Goal: Find specific page/section: Find specific page/section

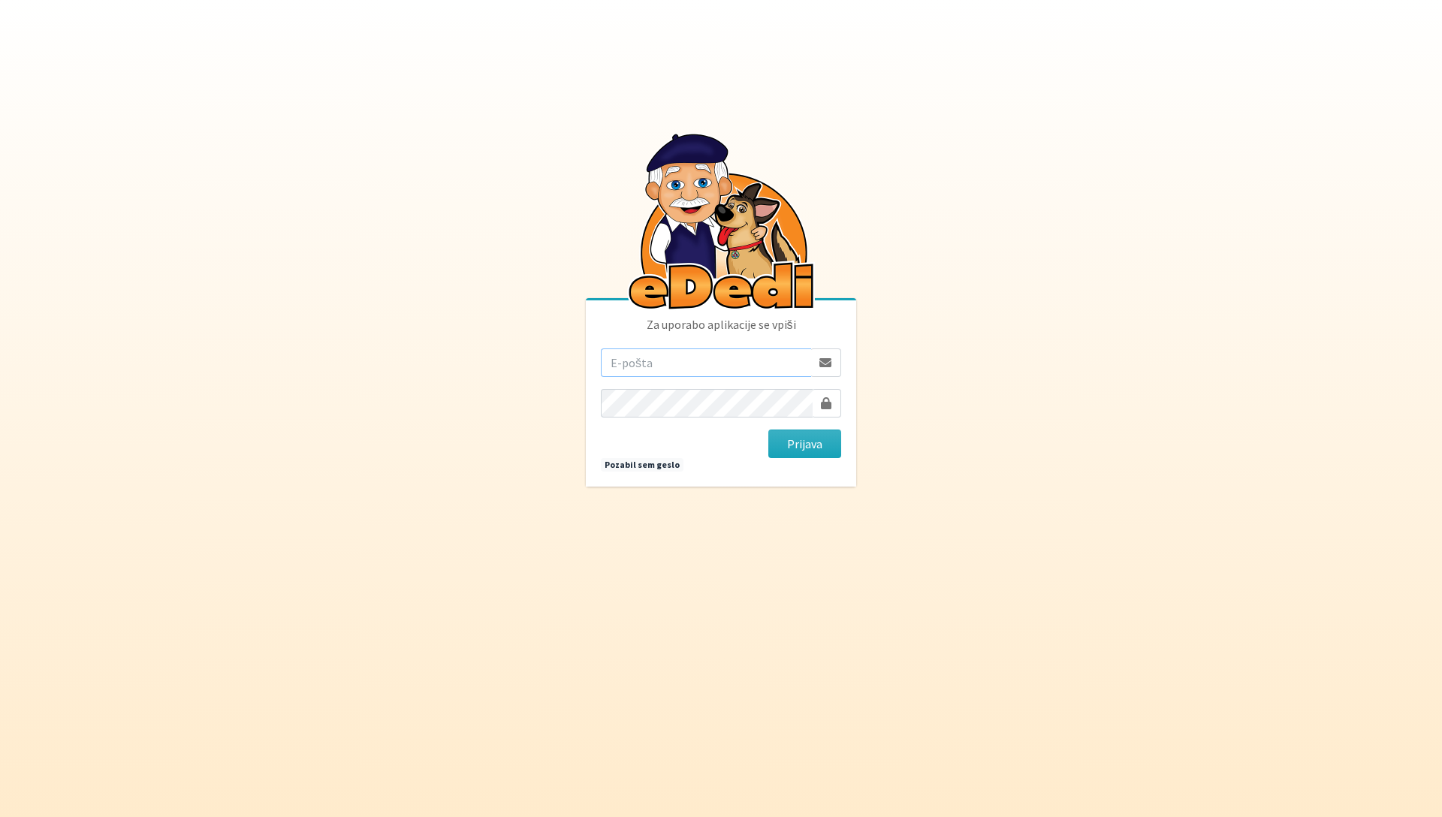
click at [676, 357] on input "email" at bounding box center [706, 362] width 210 height 29
type input "nadja.zlender@erps.si"
click at [782, 443] on button "Prijava" at bounding box center [804, 443] width 73 height 29
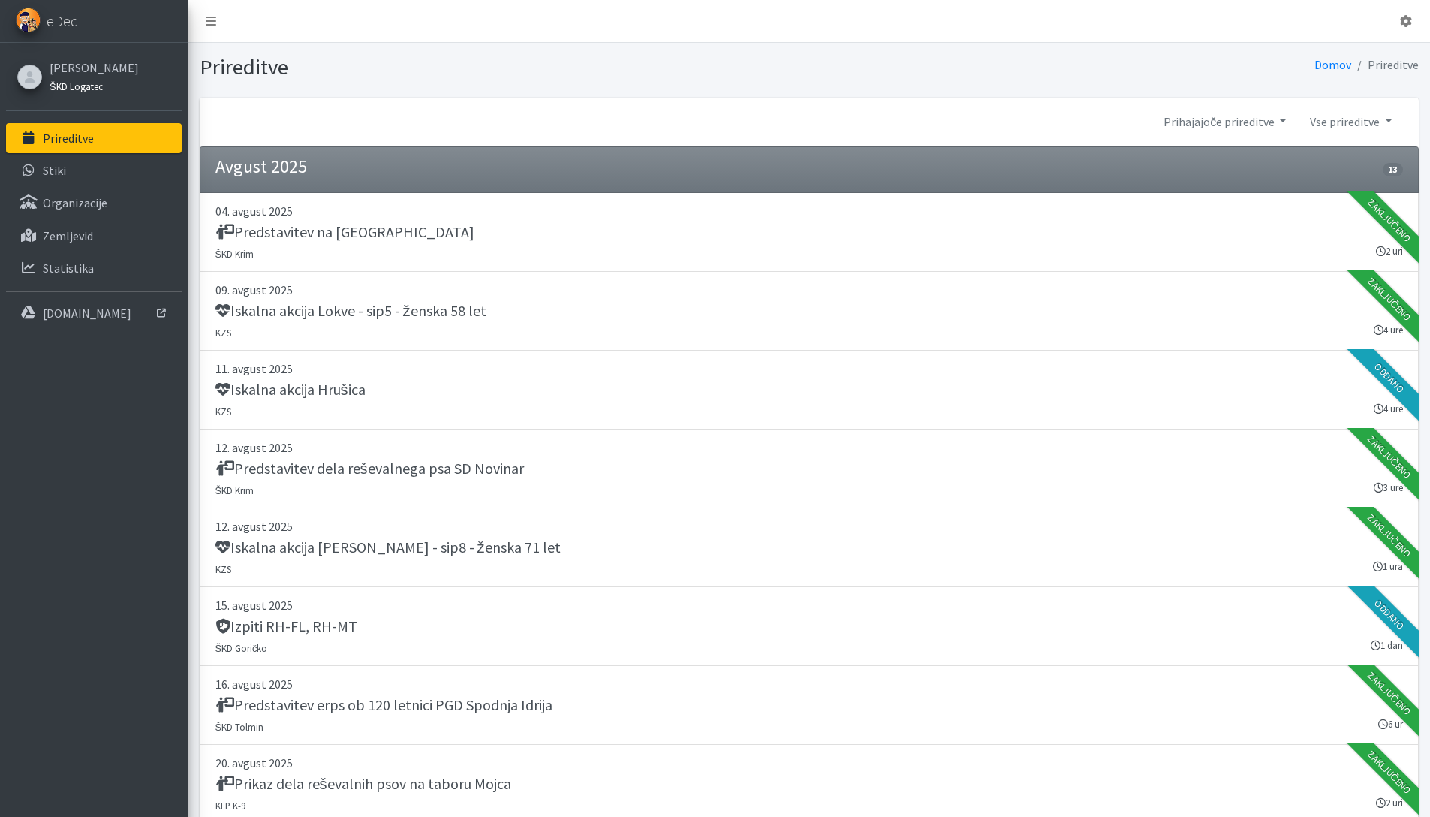
click at [71, 89] on small "ŠKD Logatec" at bounding box center [76, 86] width 53 height 12
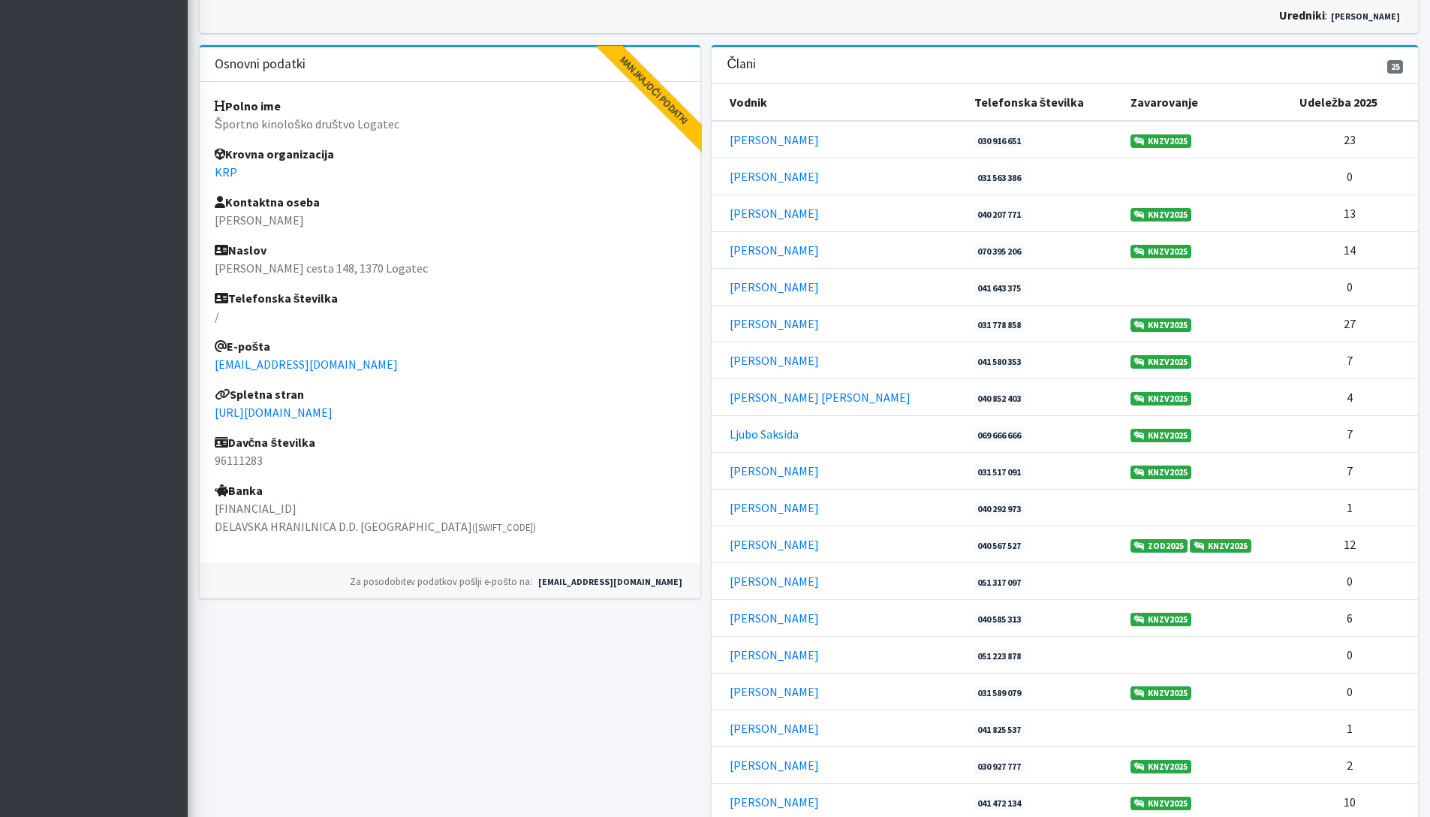
scroll to position [665, 0]
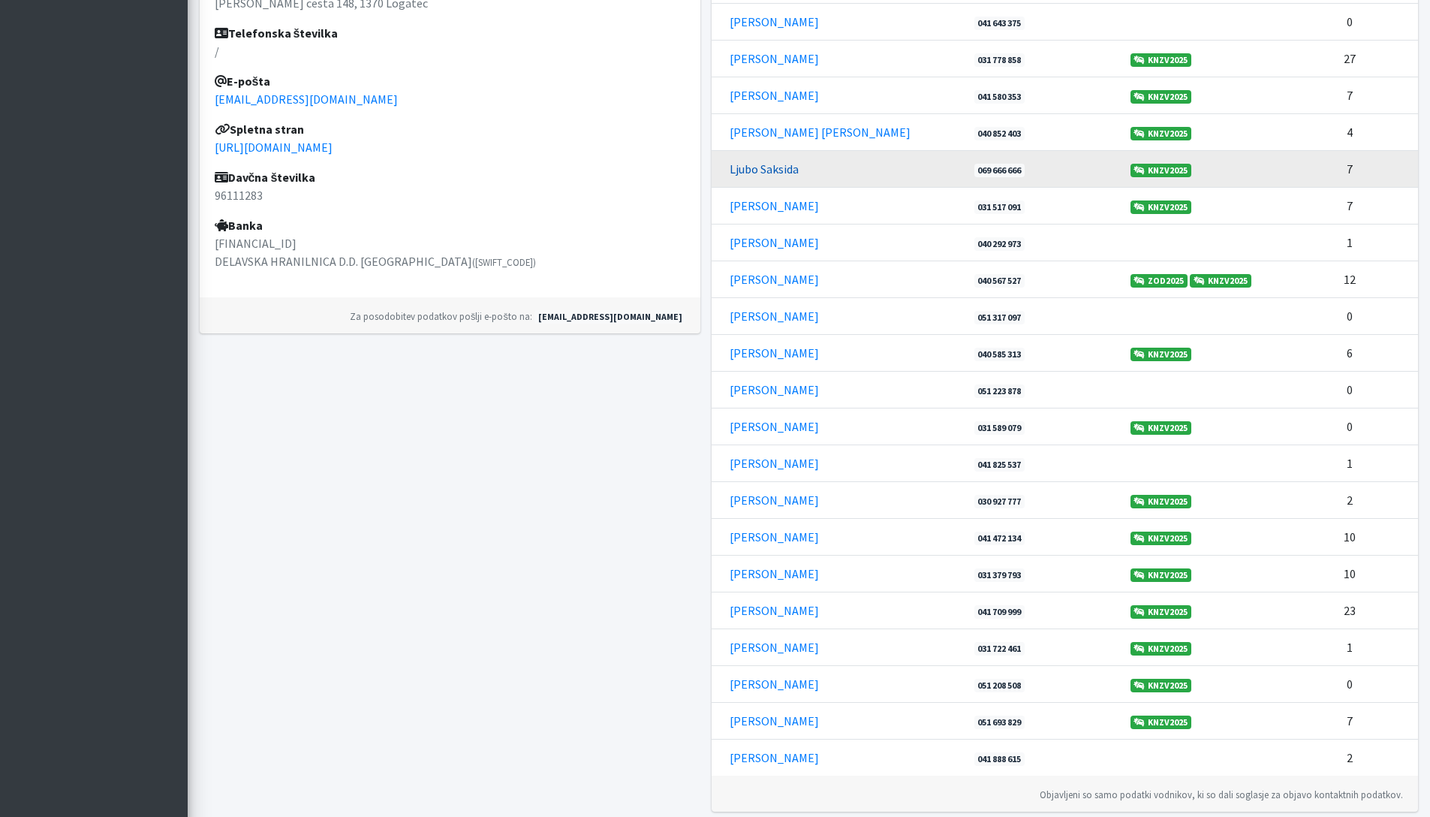
click at [752, 172] on link "[PERSON_NAME]" at bounding box center [764, 168] width 69 height 15
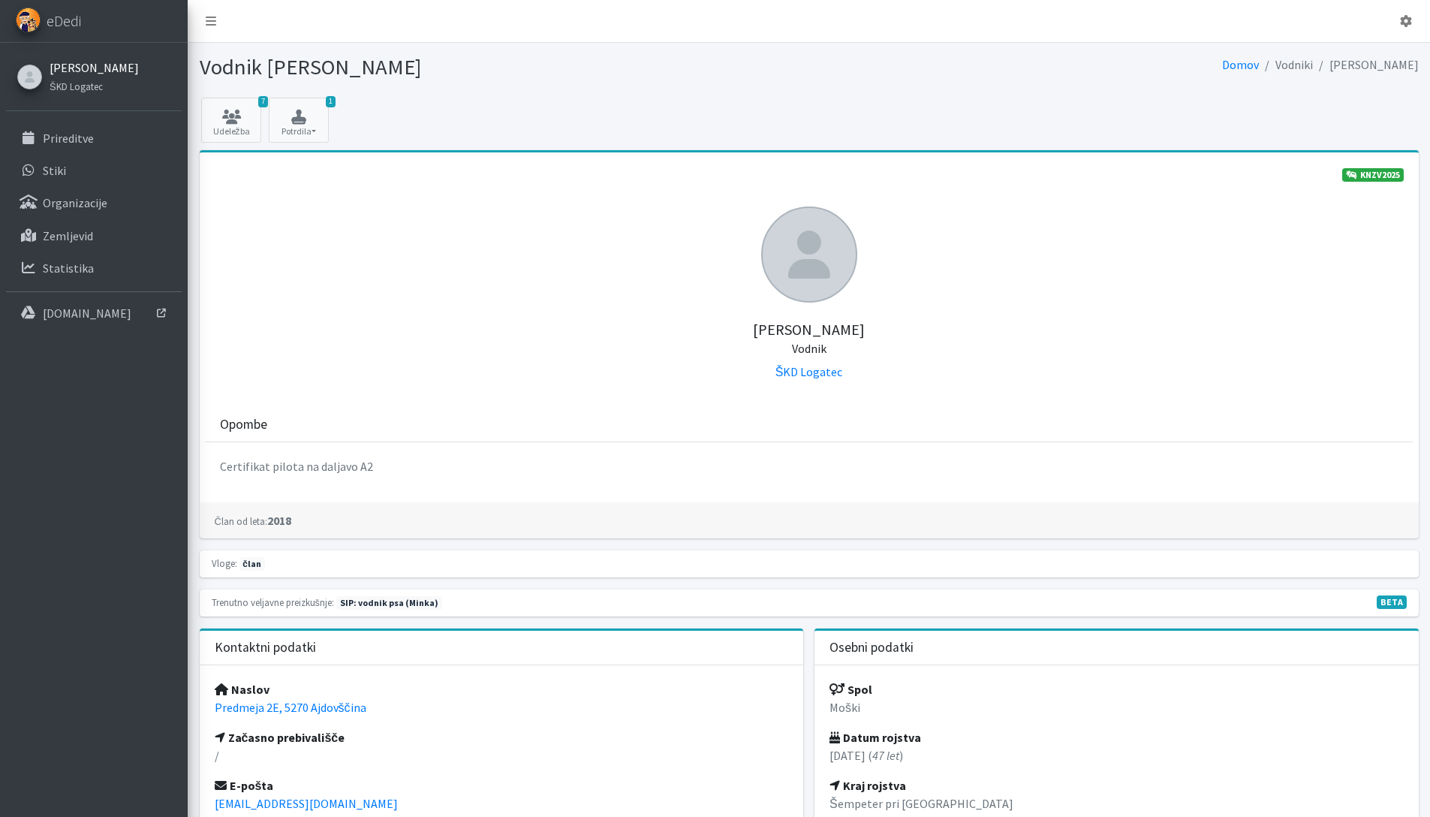
click at [98, 70] on link "[PERSON_NAME]" at bounding box center [94, 68] width 89 height 18
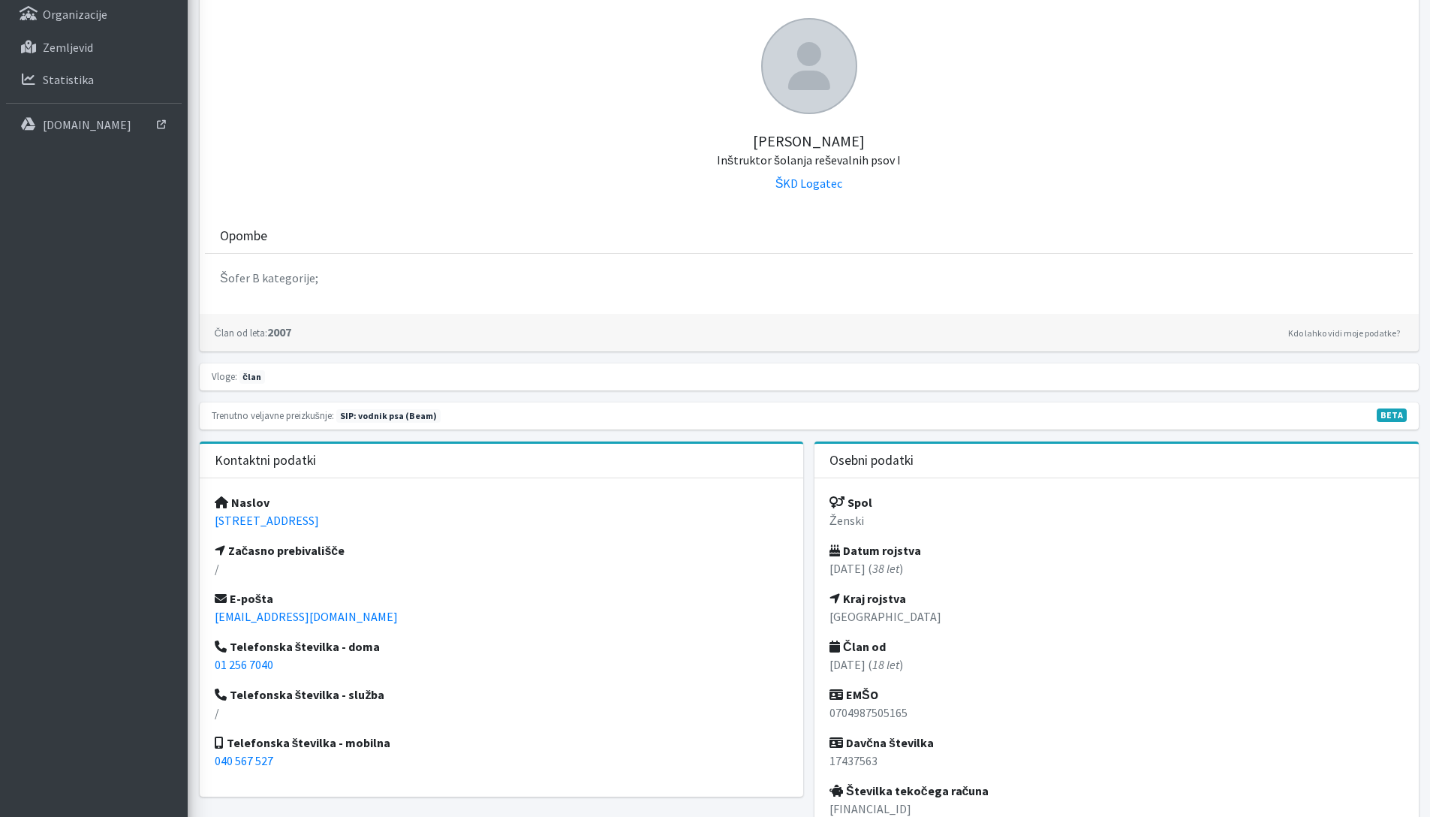
scroll to position [62, 0]
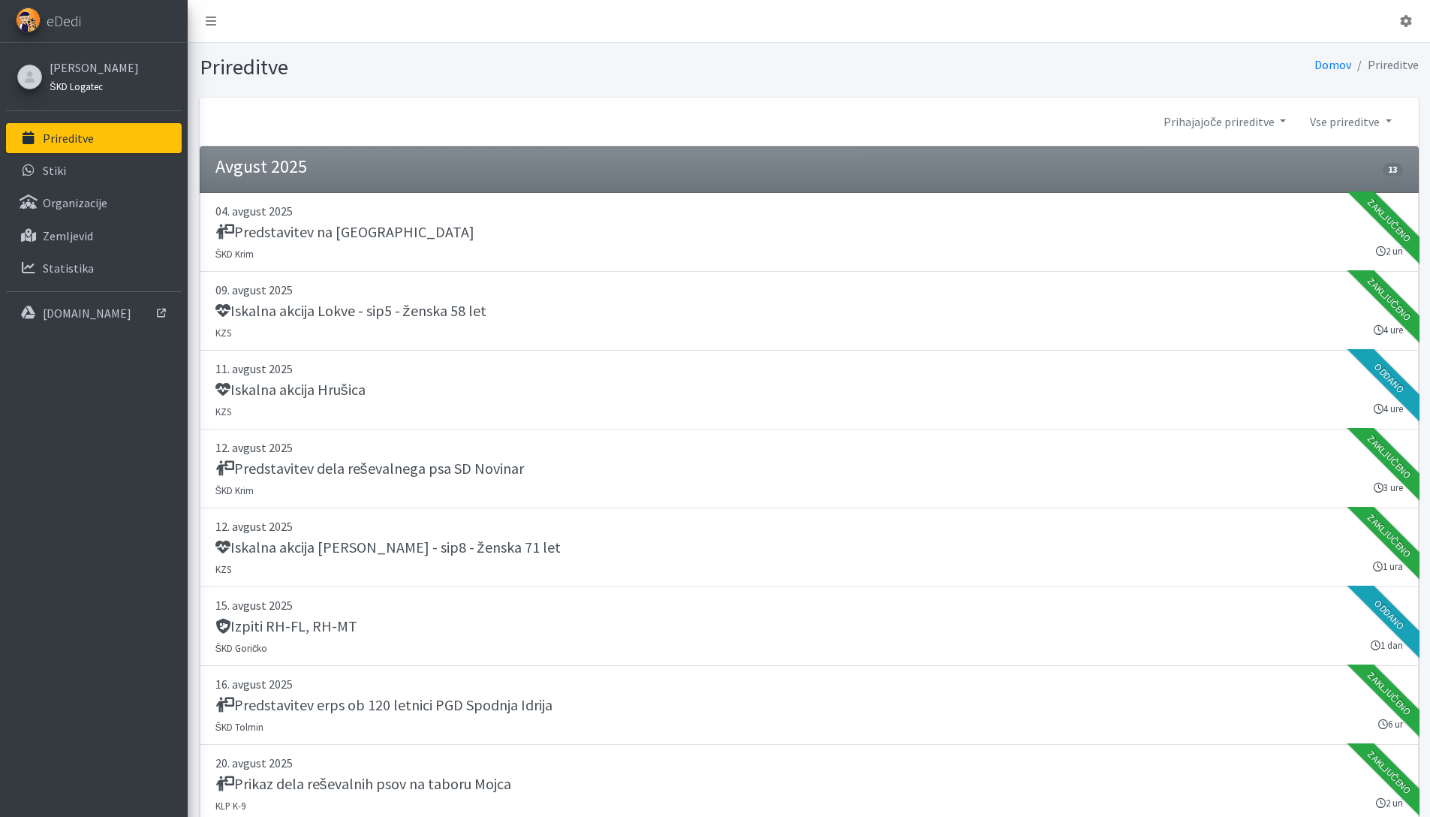
click at [78, 93] on link "ŠKD Logatec" at bounding box center [94, 86] width 89 height 18
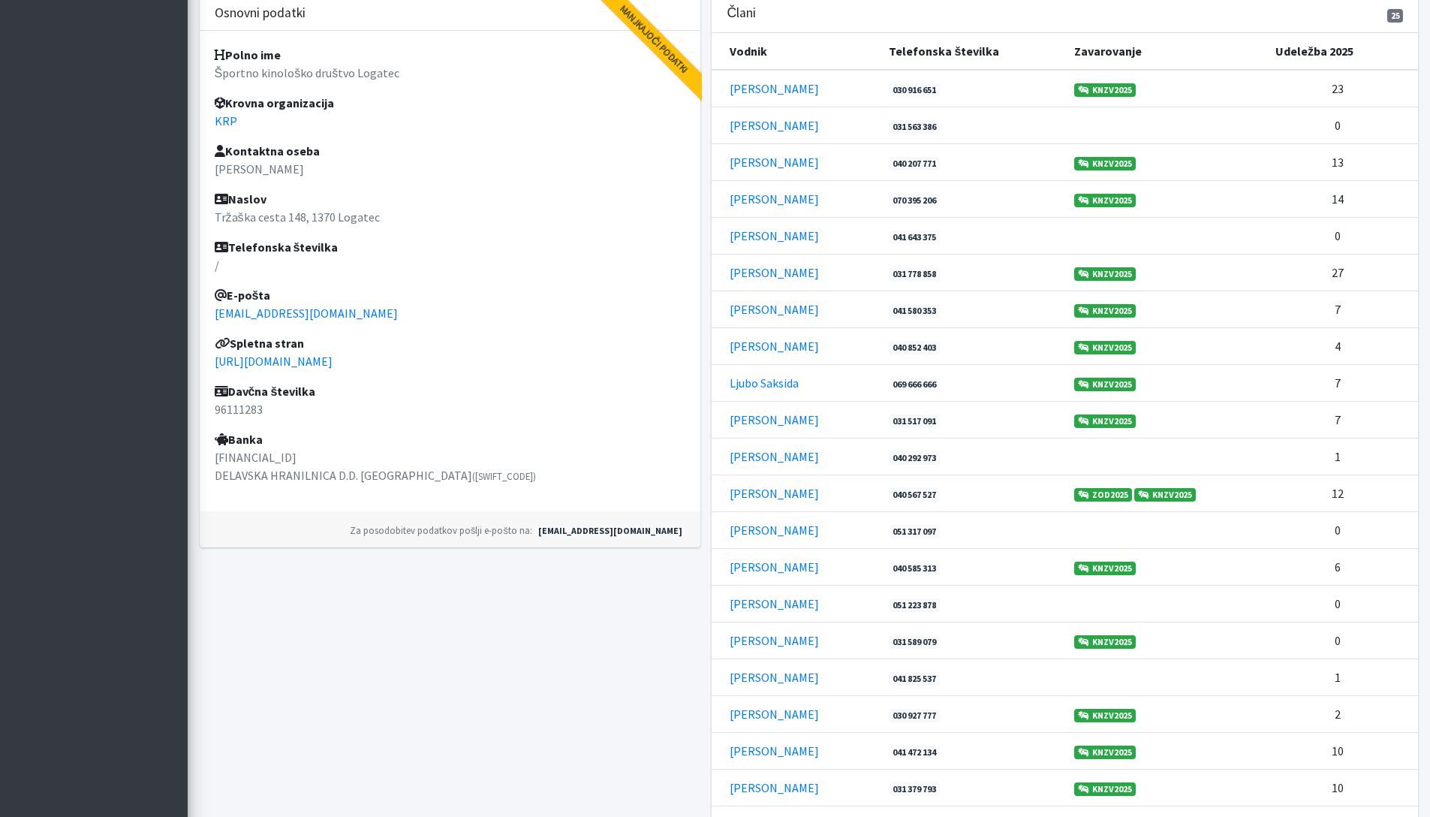
scroll to position [451, 0]
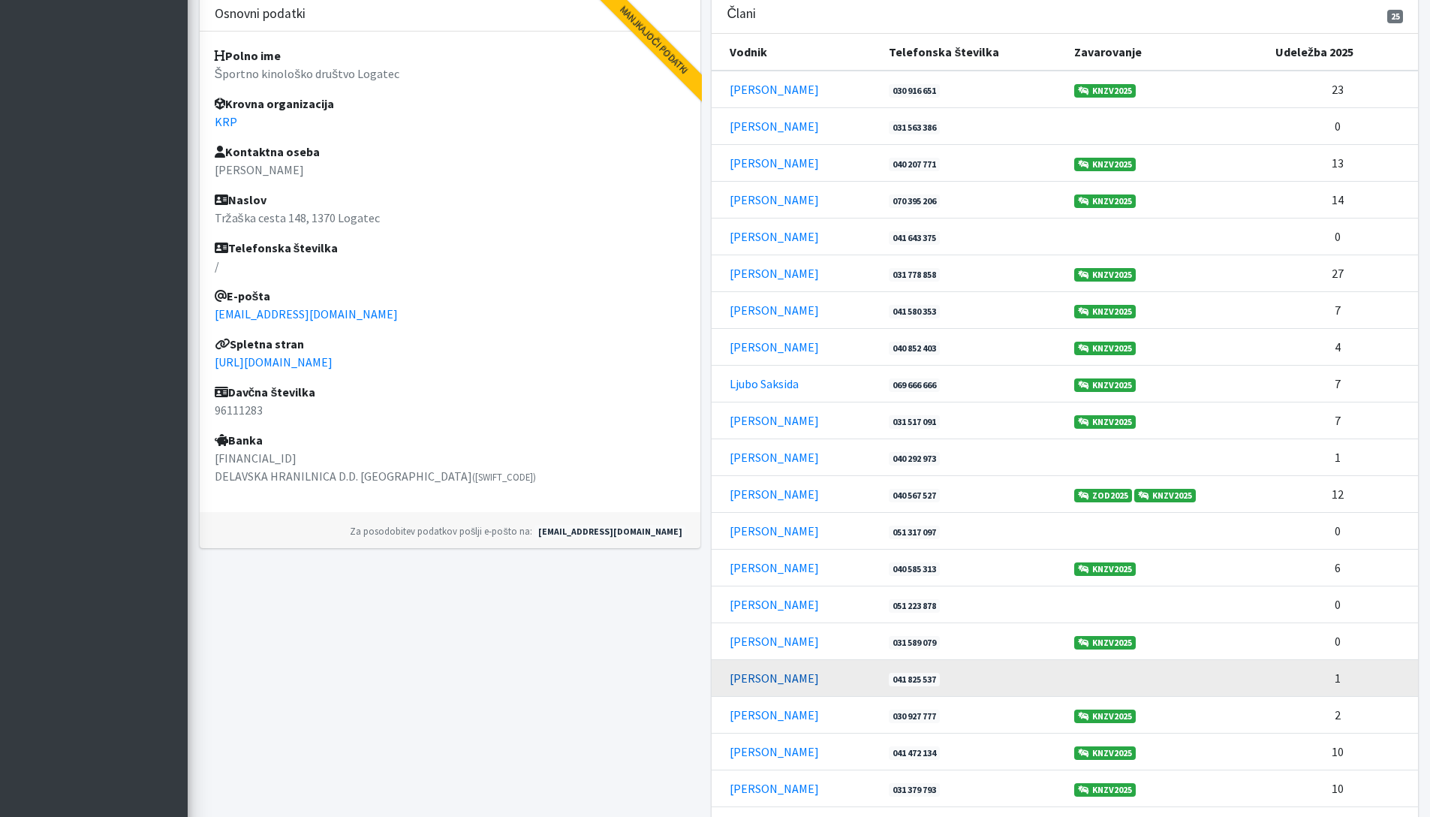
click at [766, 680] on link "Petra Okorn" at bounding box center [774, 678] width 89 height 15
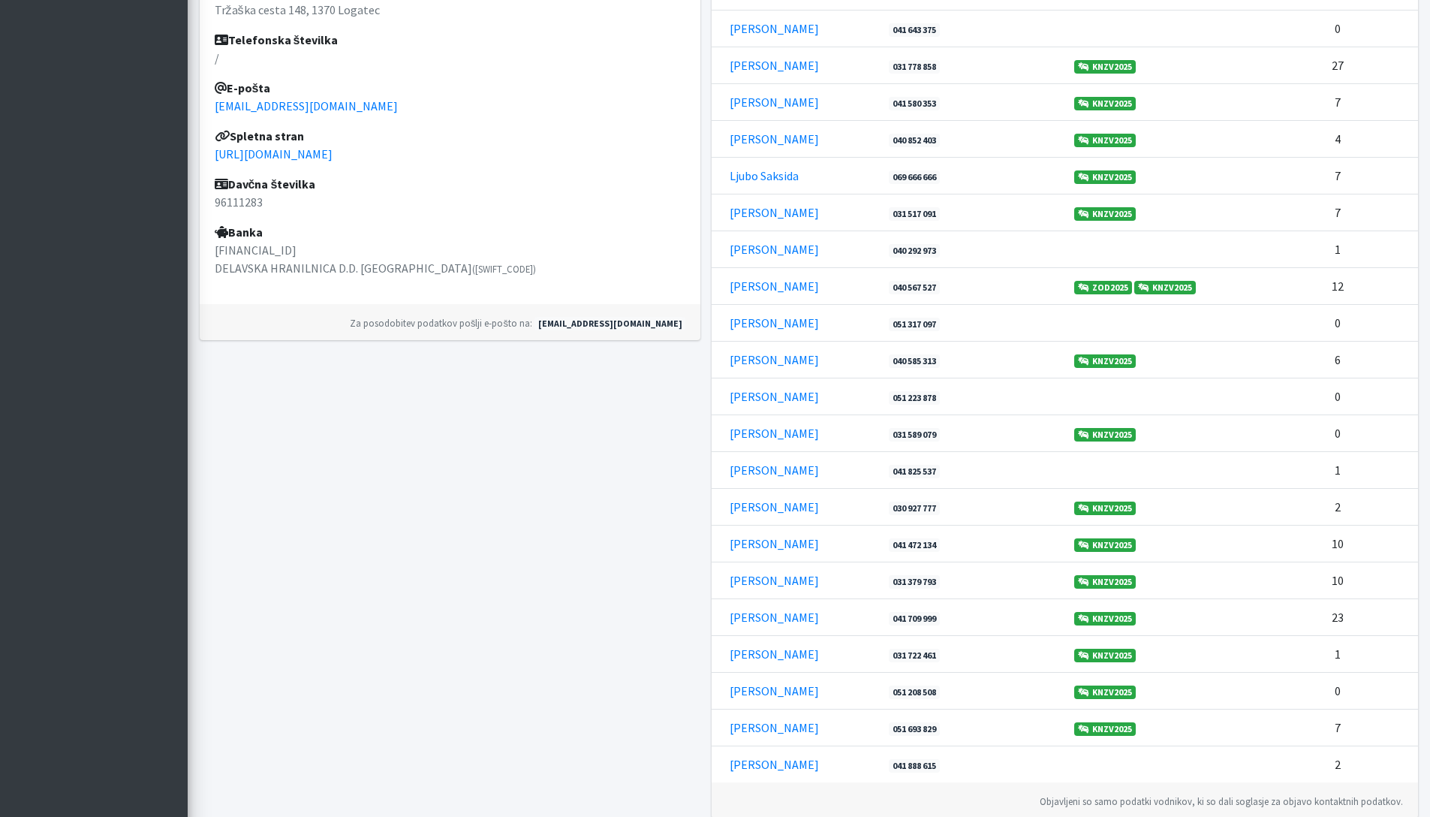
scroll to position [661, 0]
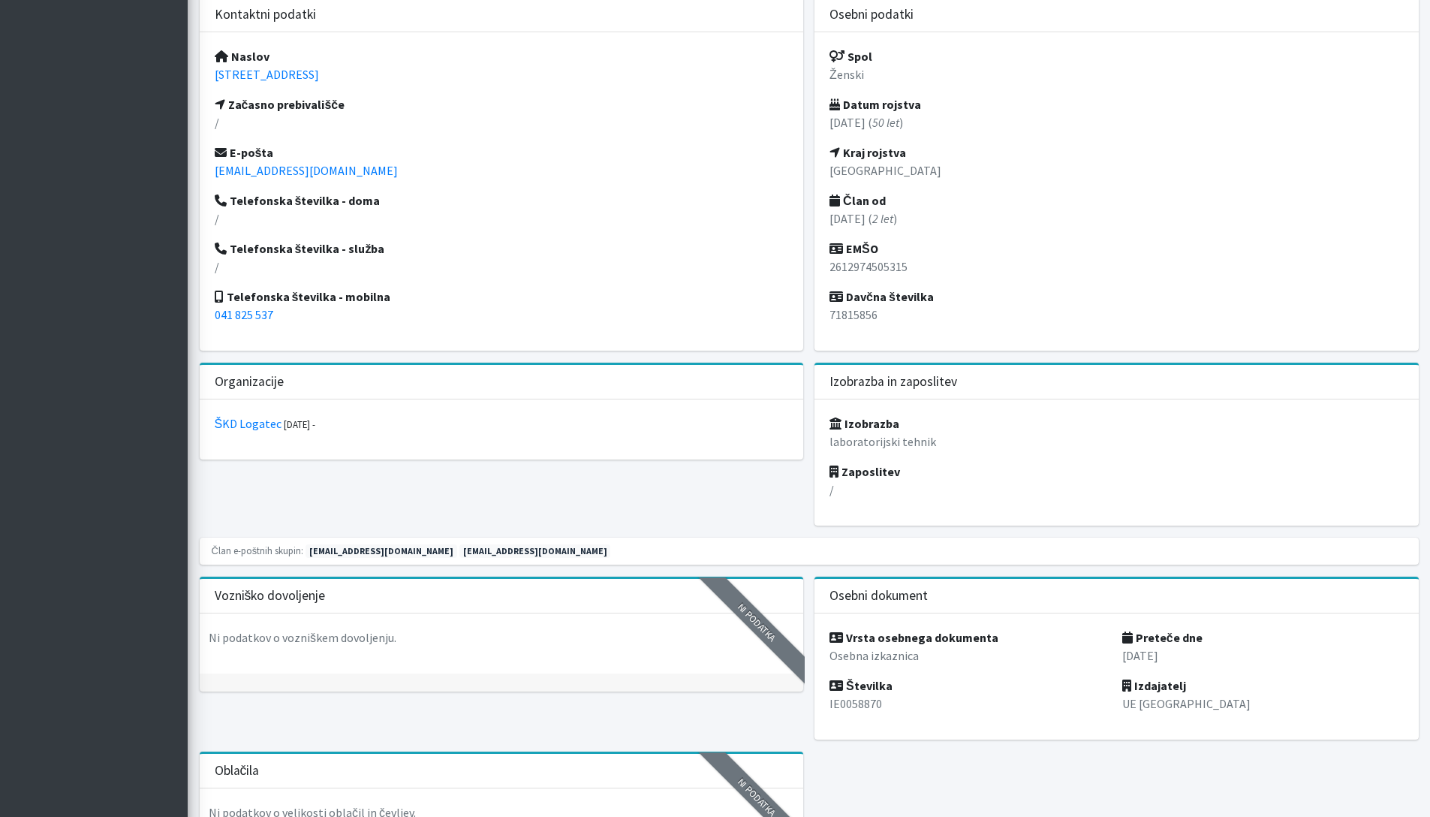
scroll to position [337, 0]
